Goal: Transaction & Acquisition: Purchase product/service

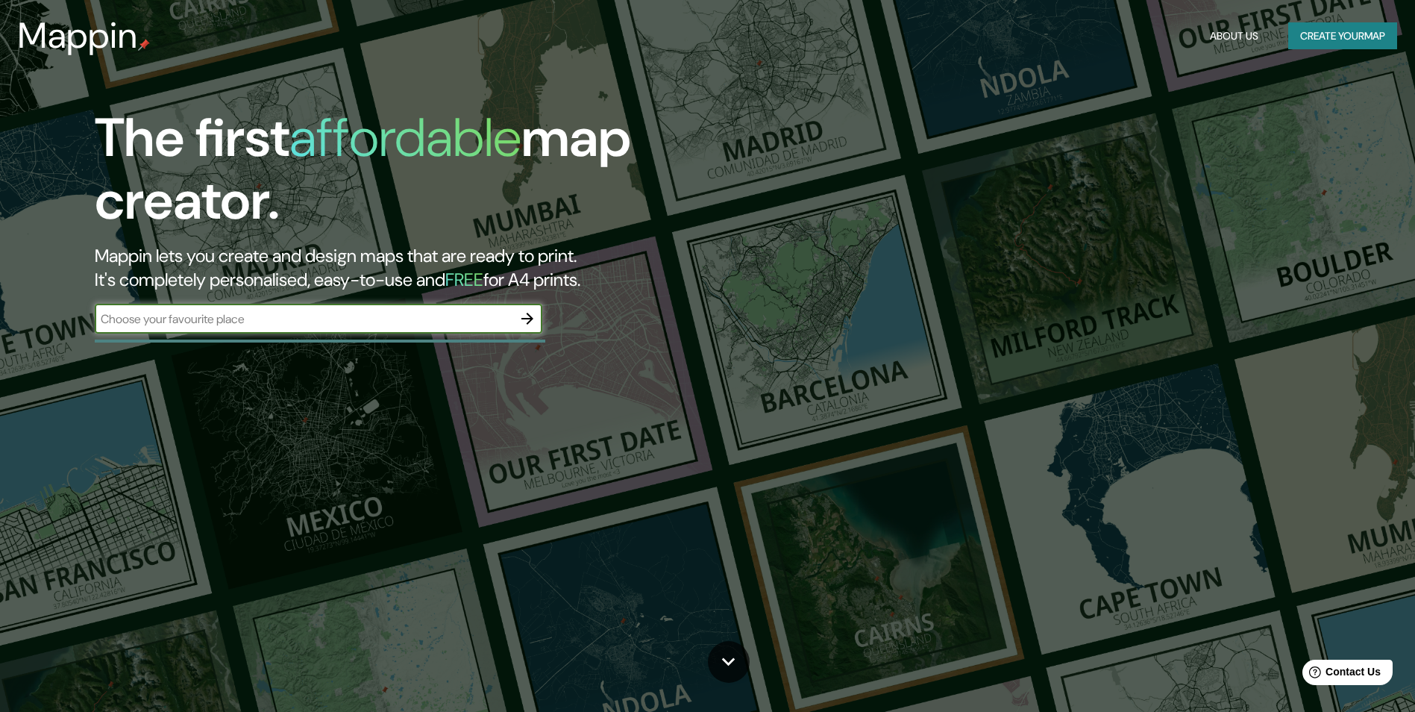
click at [230, 323] on input "text" at bounding box center [304, 318] width 418 height 17
type input "[GEOGRAPHIC_DATA]"
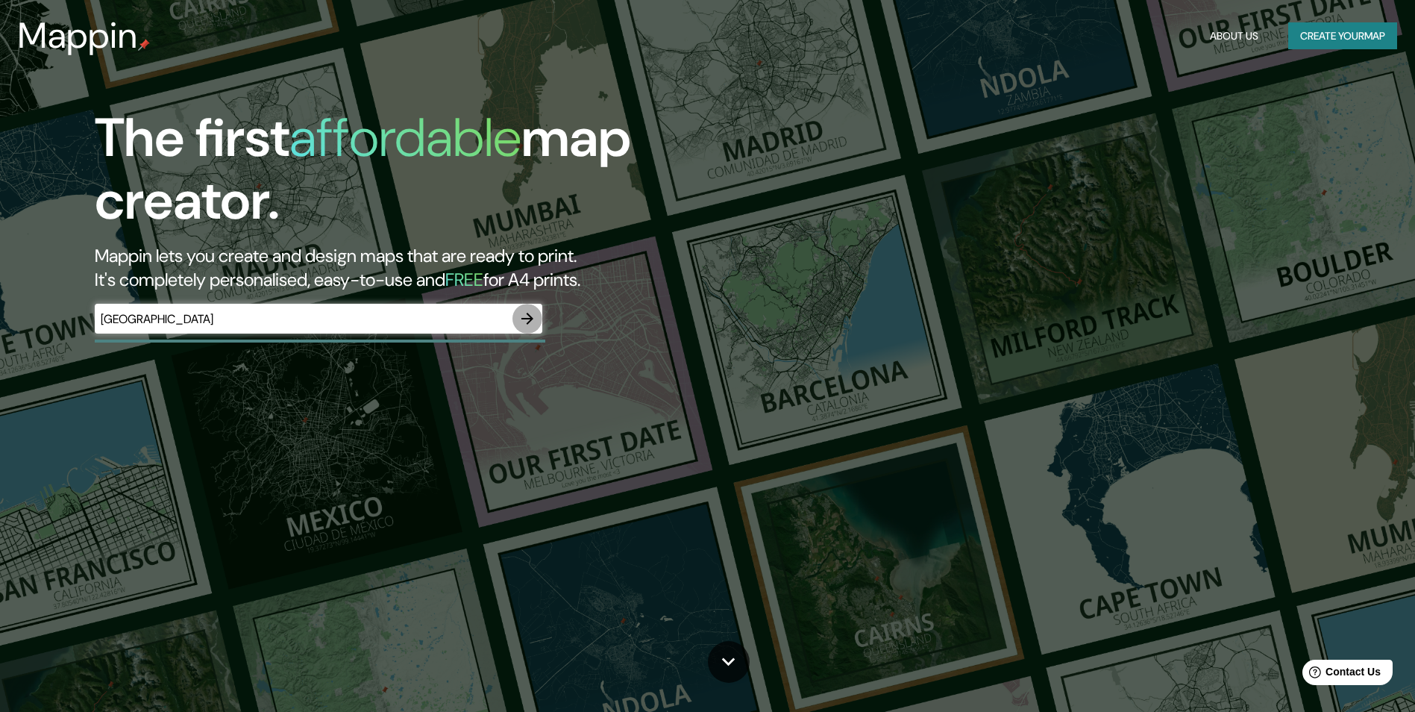
click at [530, 312] on icon "button" at bounding box center [528, 319] width 18 height 18
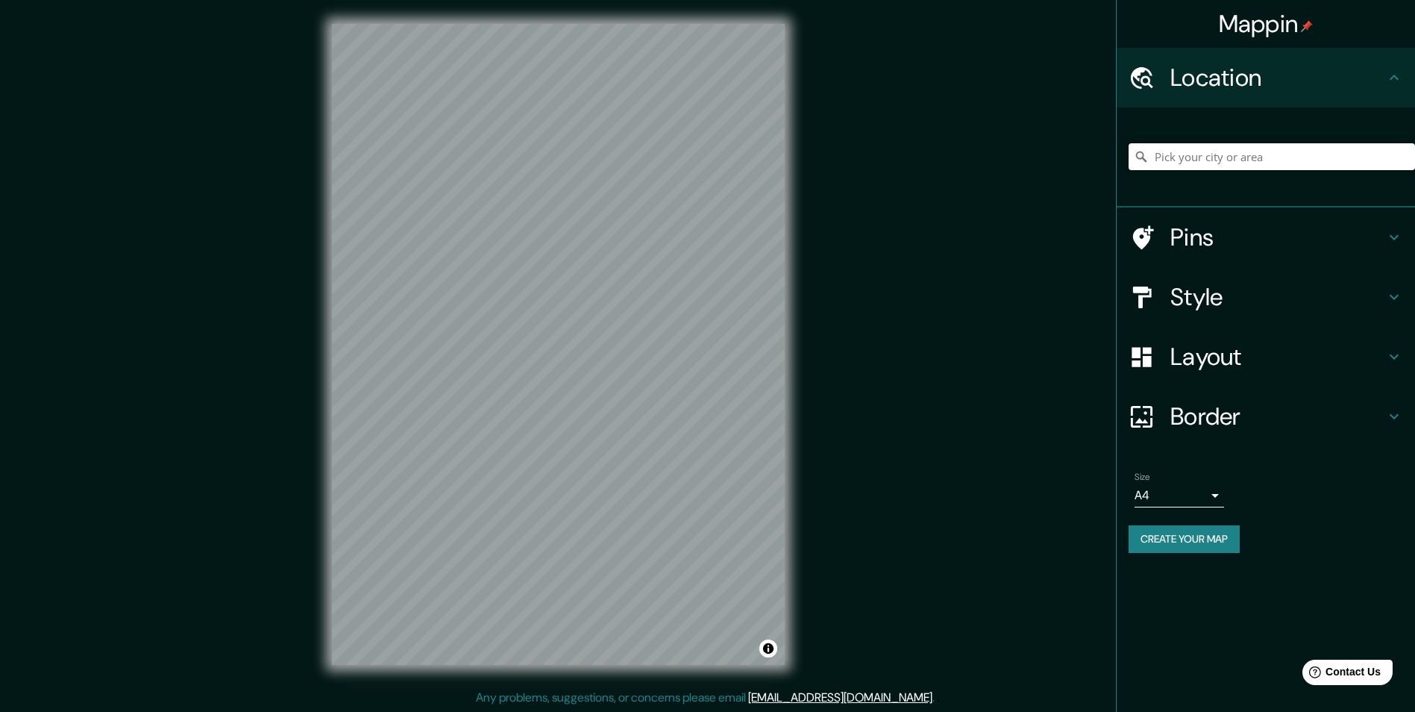
click at [1207, 163] on input "Pick your city or area" at bounding box center [1272, 156] width 286 height 27
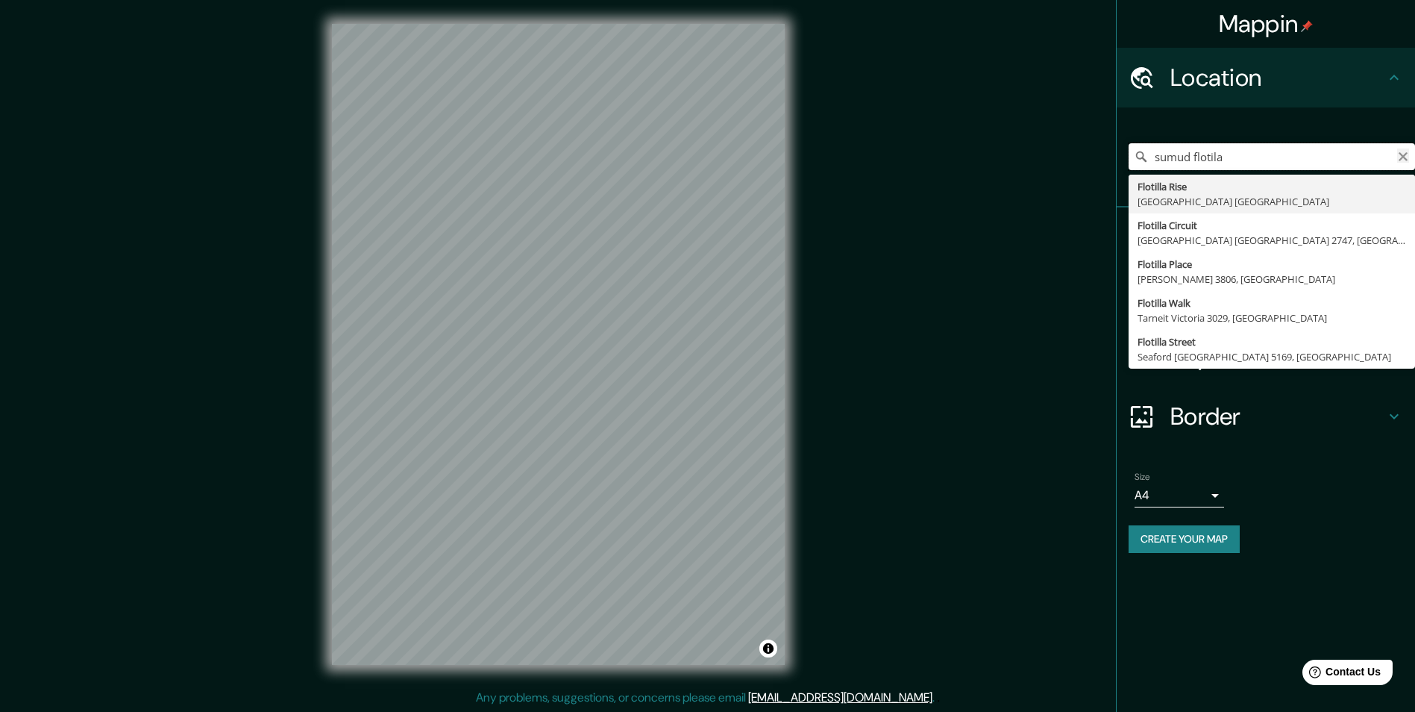
type input "sumud flotila"
click at [1403, 156] on icon "Clear" at bounding box center [1403, 156] width 9 height 9
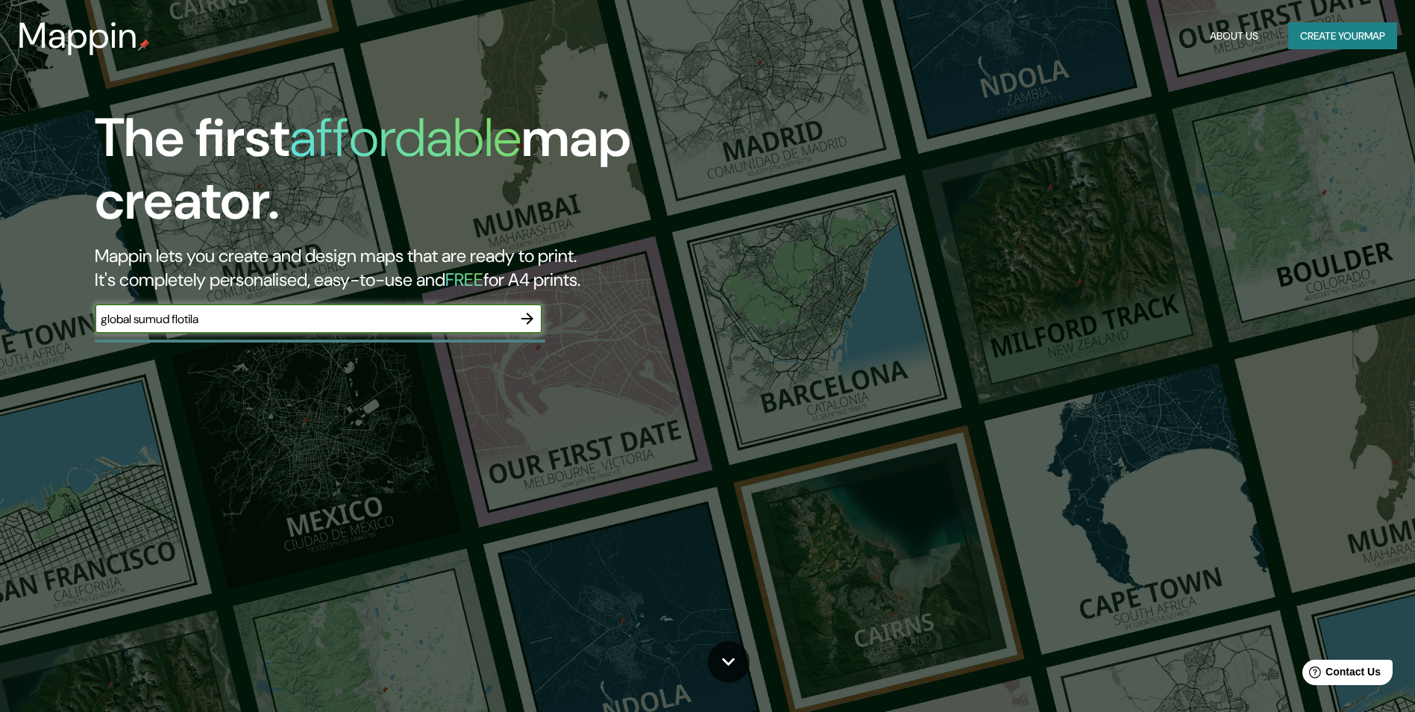
type input "global sumud flotila"
click at [527, 310] on icon "button" at bounding box center [528, 319] width 18 height 18
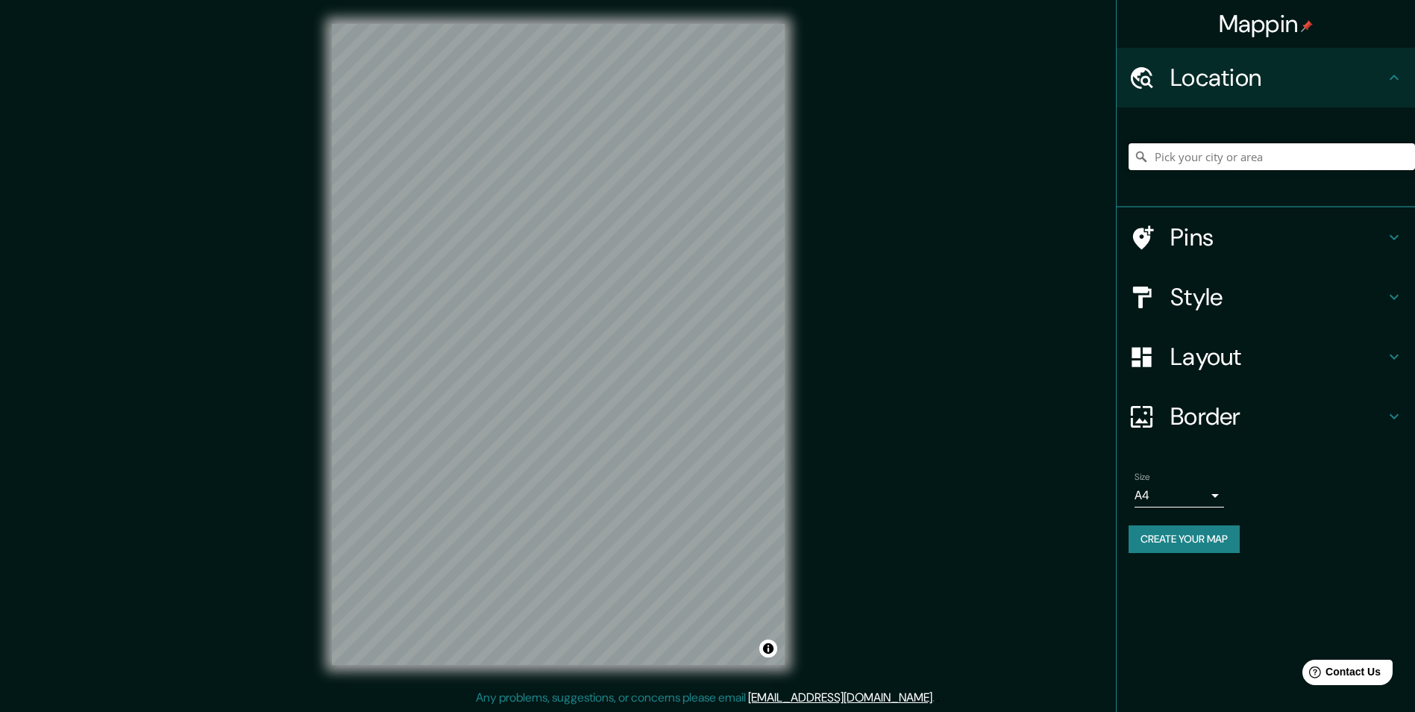
click at [1322, 159] on input "Pick your city or area" at bounding box center [1272, 156] width 286 height 27
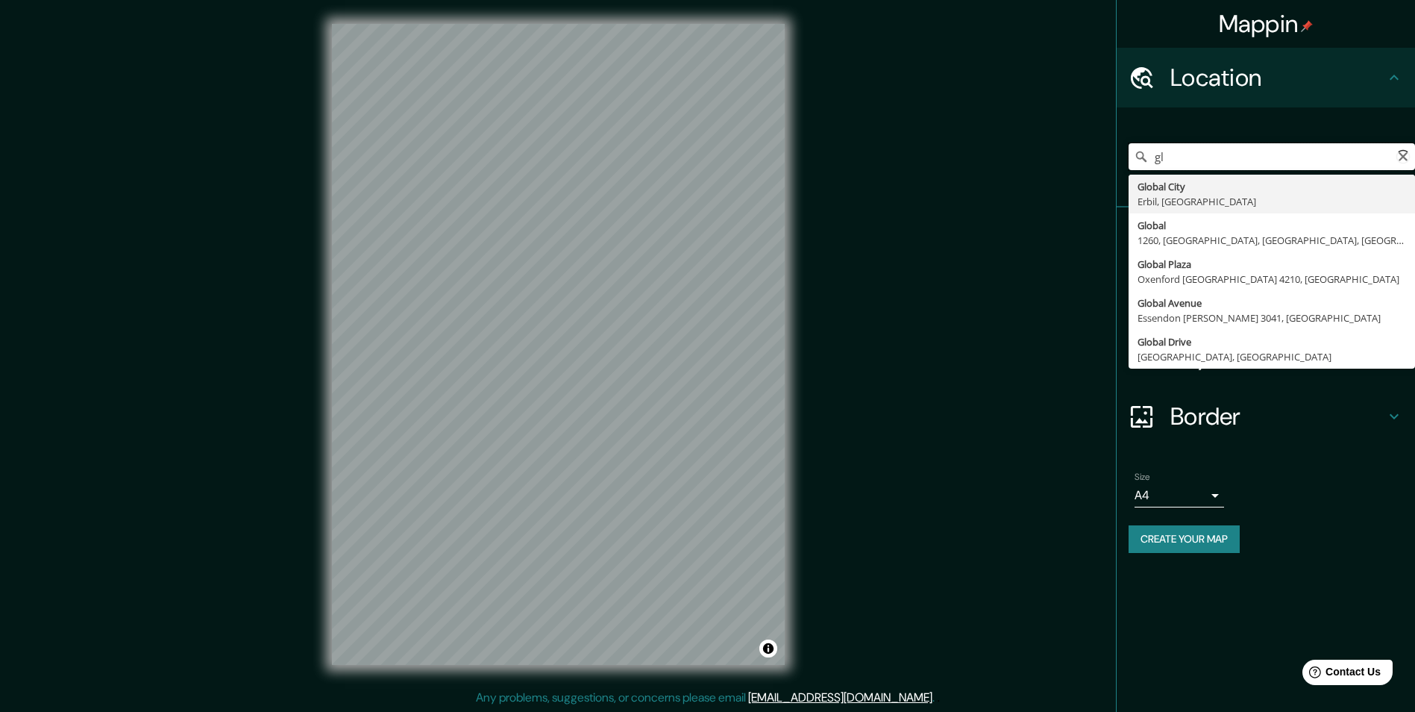
type input "g"
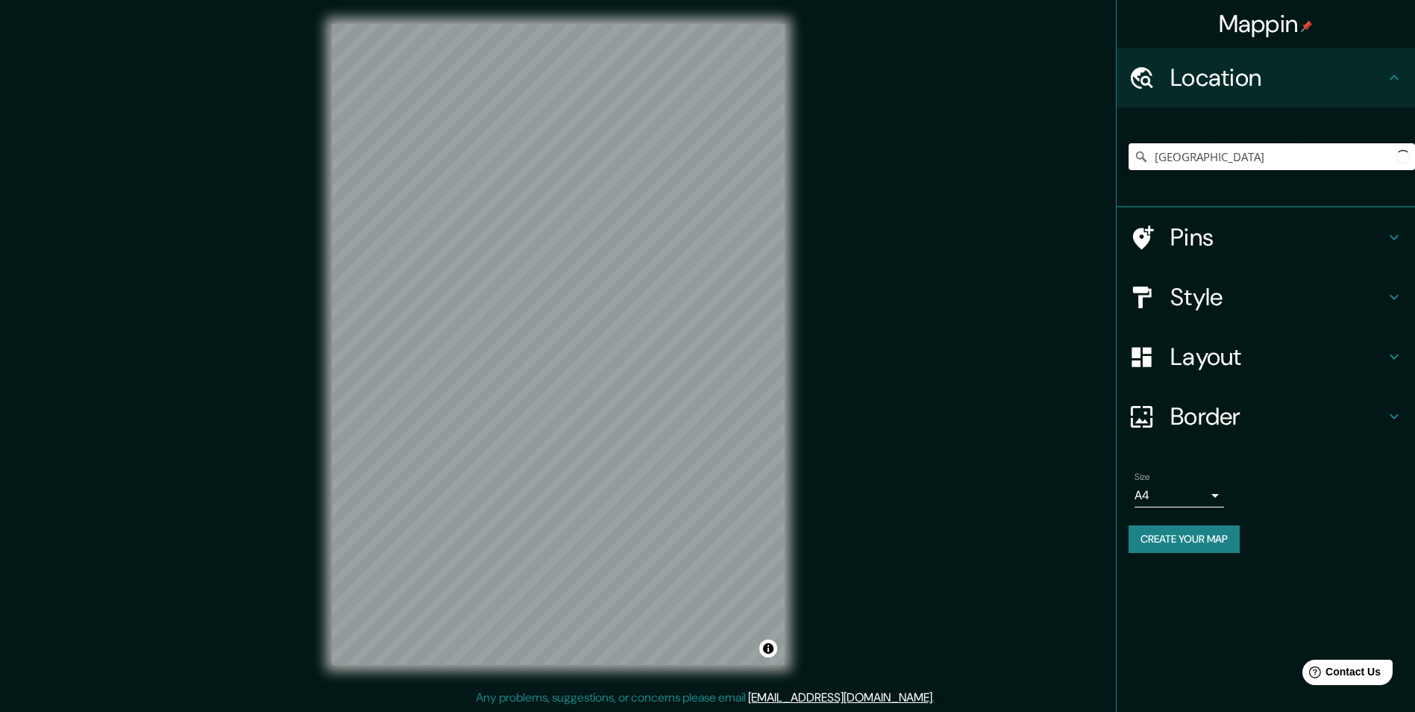
type input "[GEOGRAPHIC_DATA]"
click at [1197, 543] on button "Create your map" at bounding box center [1184, 539] width 111 height 28
click at [834, 711] on html "Mappin Location [GEOGRAPHIC_DATA] Pins Style Layout Border Choose a border. Hin…" at bounding box center [707, 356] width 1415 height 712
